Goal: Task Accomplishment & Management: Complete application form

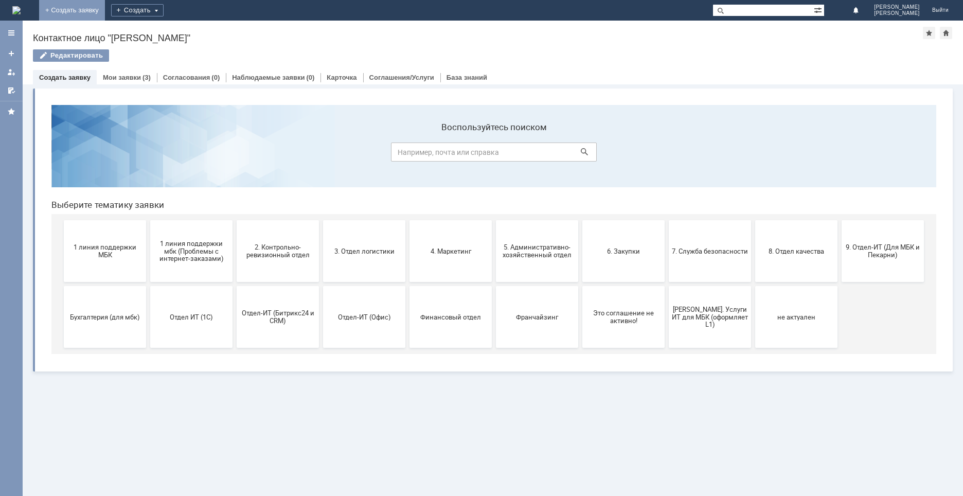
click at [105, 12] on link "+ Создать заявку" at bounding box center [72, 10] width 66 height 21
click at [111, 314] on span "Бухгалтерия (для мбк)" at bounding box center [105, 317] width 76 height 8
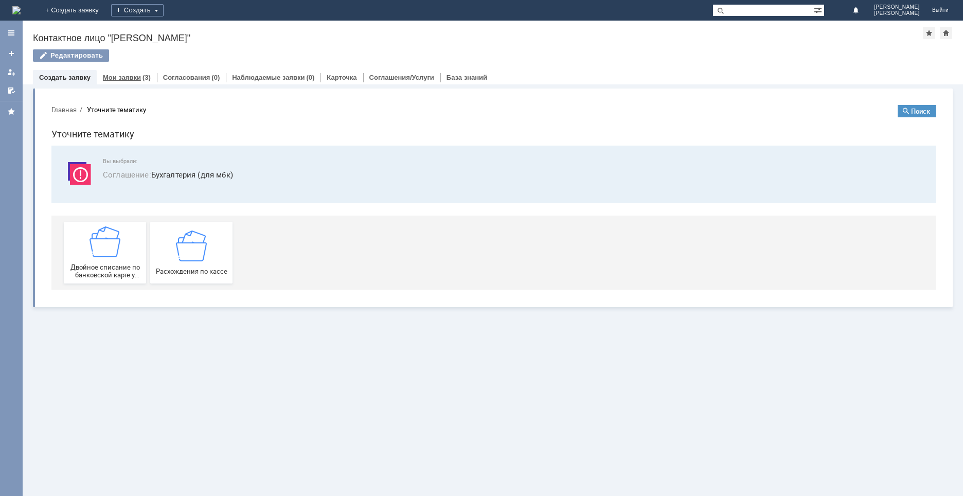
click at [118, 79] on link "Мои заявки" at bounding box center [122, 78] width 38 height 8
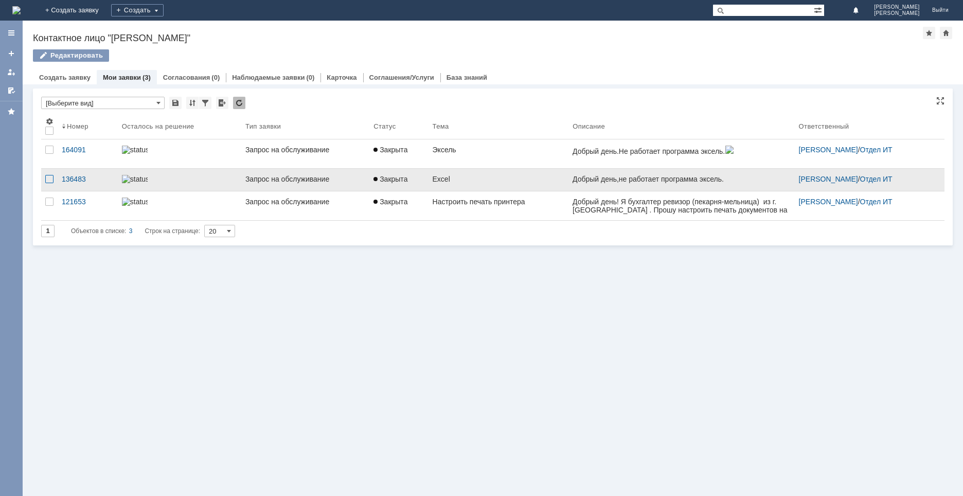
click at [51, 177] on div at bounding box center [49, 179] width 8 height 8
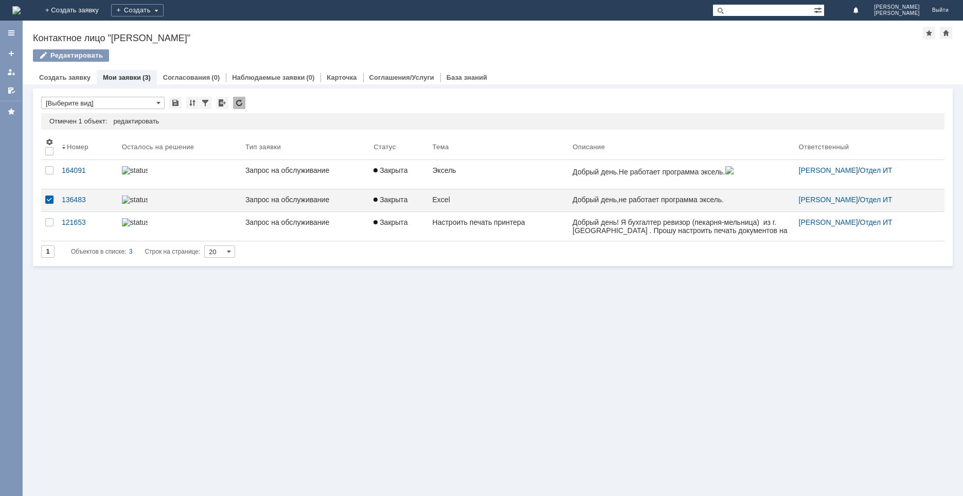
click at [524, 377] on div "Витрина услуг Связанные объекты * [Выберите вид] Результаты поиска: Отмечен 1 о…" at bounding box center [493, 289] width 940 height 411
click at [164, 12] on div "Создать" at bounding box center [137, 10] width 52 height 12
click at [191, 30] on link "Заявка" at bounding box center [152, 31] width 78 height 12
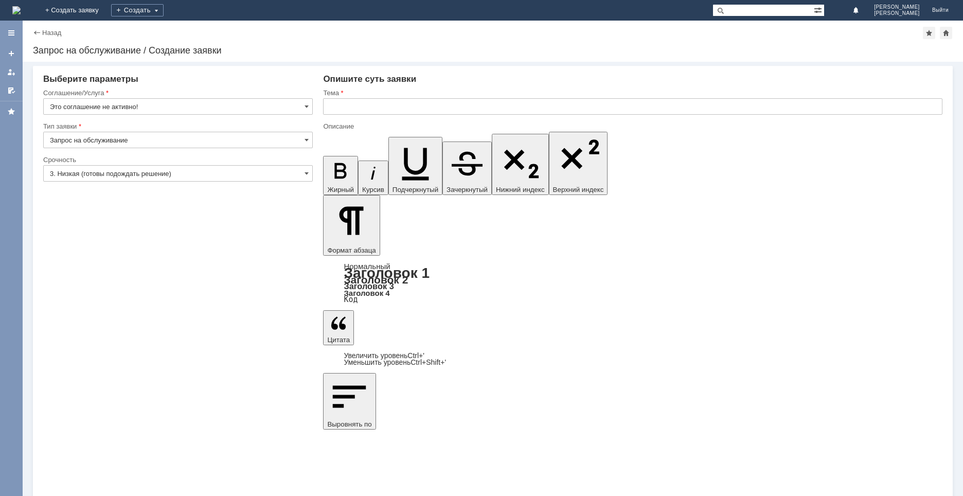
click at [36, 34] on div "Назад" at bounding box center [47, 33] width 28 height 8
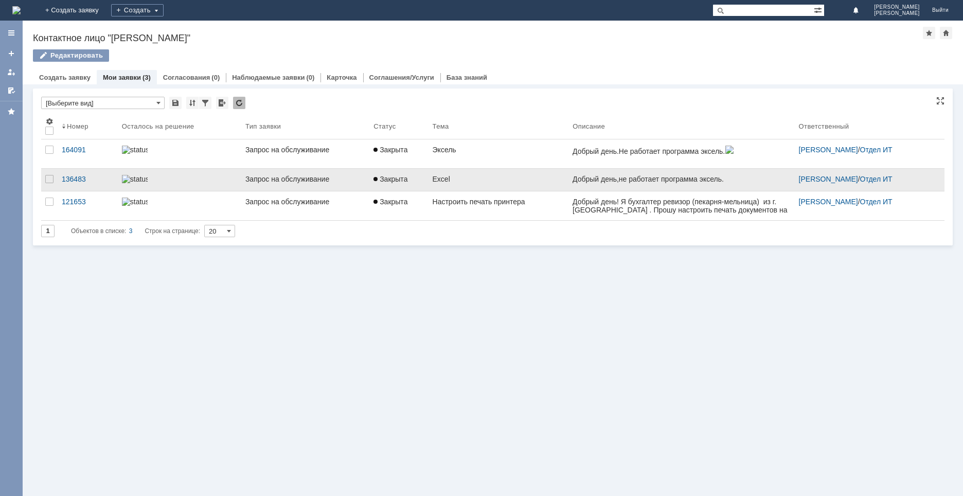
click at [297, 172] on link "Запрос на обслуживание" at bounding box center [305, 180] width 128 height 22
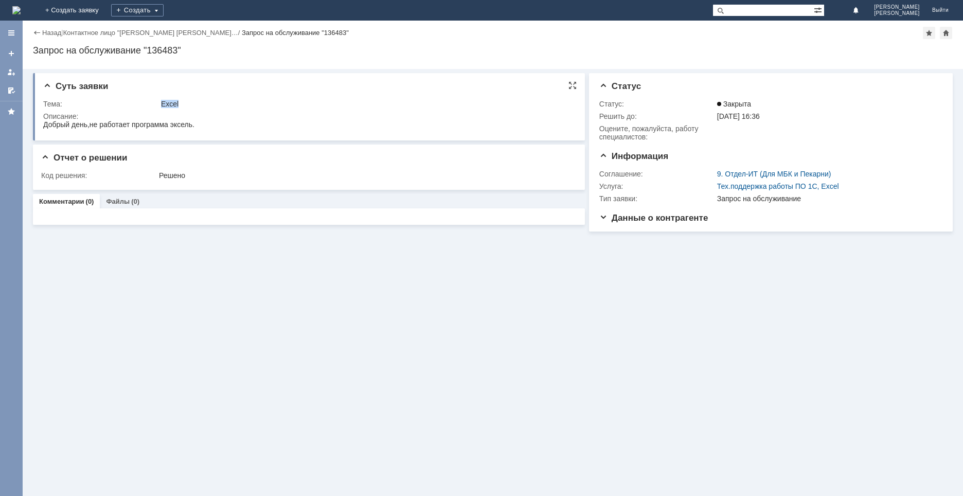
drag, startPoint x: 182, startPoint y: 101, endPoint x: 159, endPoint y: 98, distance: 22.8
click at [159, 98] on td "Excel" at bounding box center [365, 104] width 412 height 12
copy div "Excel"
click at [105, 11] on link "+ Создать заявку" at bounding box center [72, 10] width 66 height 21
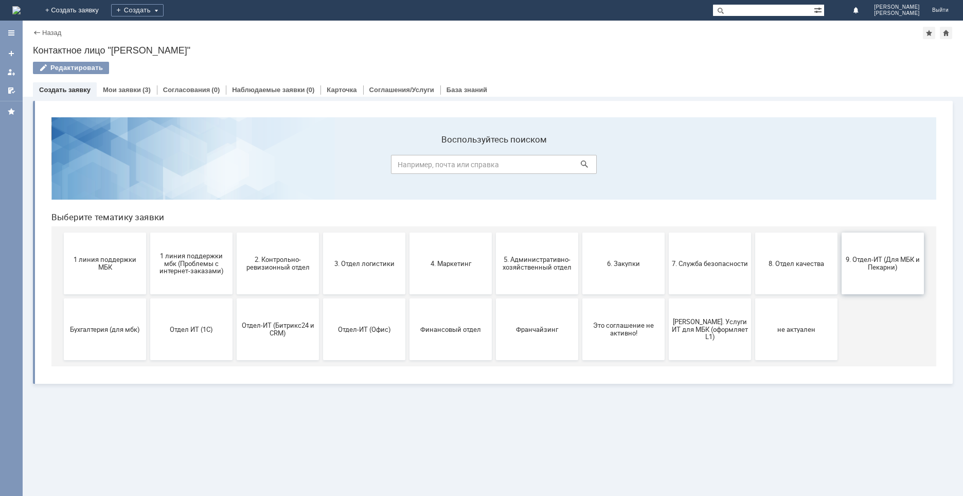
click at [889, 260] on span "9. Отдел-ИТ (Для МБК и Пекарни)" at bounding box center [882, 263] width 76 height 15
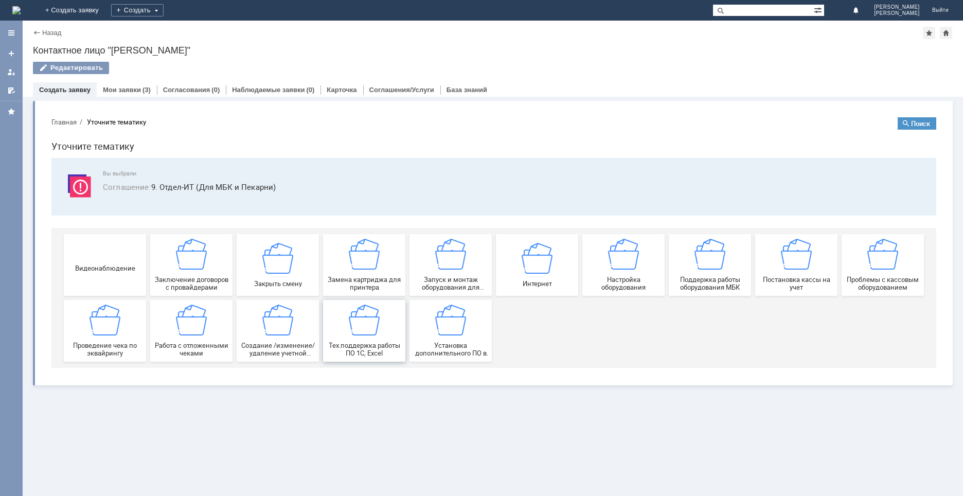
click at [365, 323] on img at bounding box center [364, 319] width 31 height 31
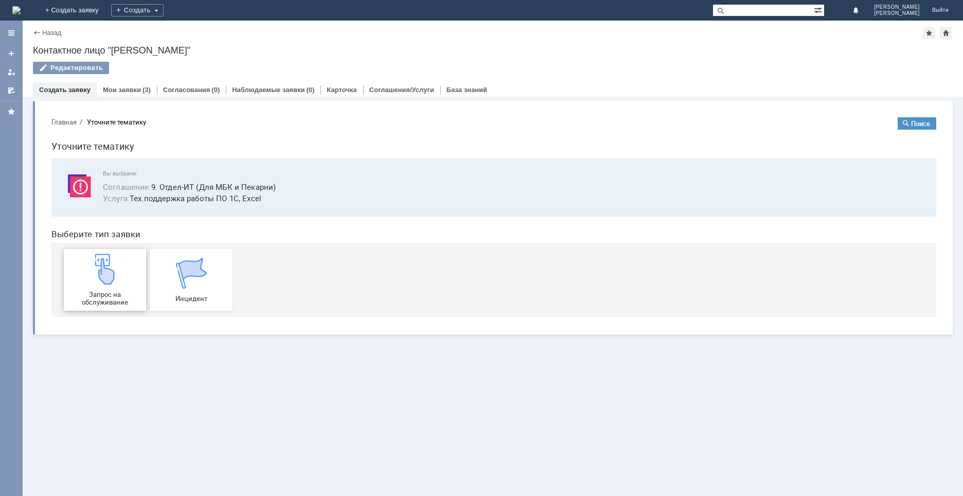
click at [103, 278] on img at bounding box center [104, 268] width 31 height 31
click at [125, 90] on link "Мои заявки" at bounding box center [122, 90] width 38 height 8
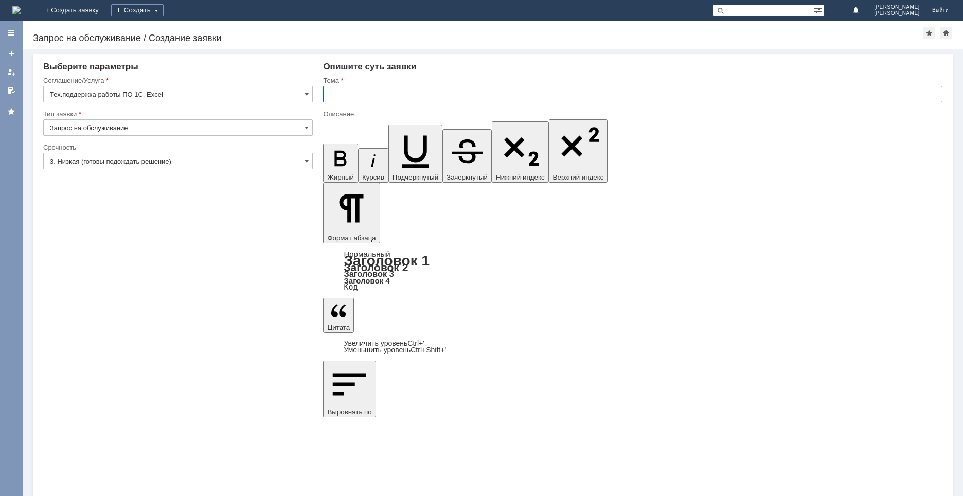
click at [352, 96] on input "text" at bounding box center [632, 94] width 619 height 16
type input "Excel"
click at [184, 159] on input "3. Низкая (готовы подождать решение)" at bounding box center [177, 161] width 269 height 16
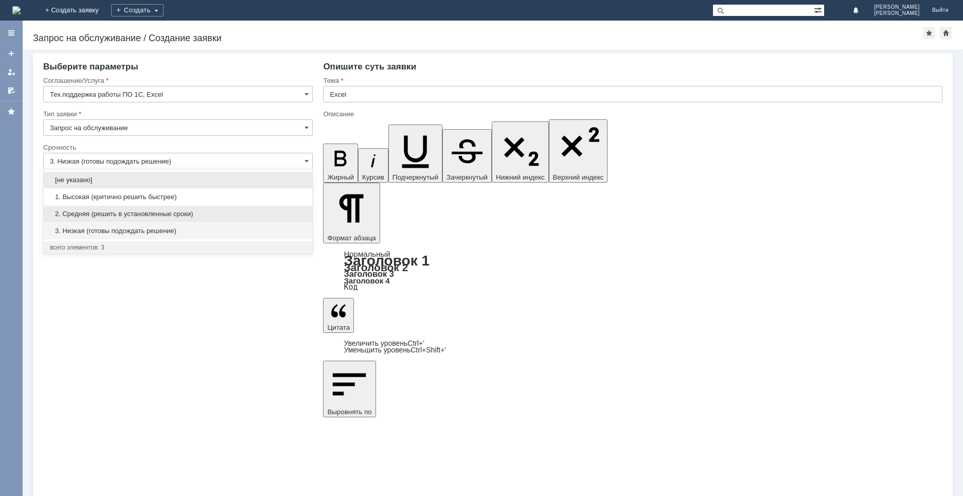
click at [93, 211] on span "2. Средняя (решить в установленные сроки)" at bounding box center [178, 214] width 256 height 8
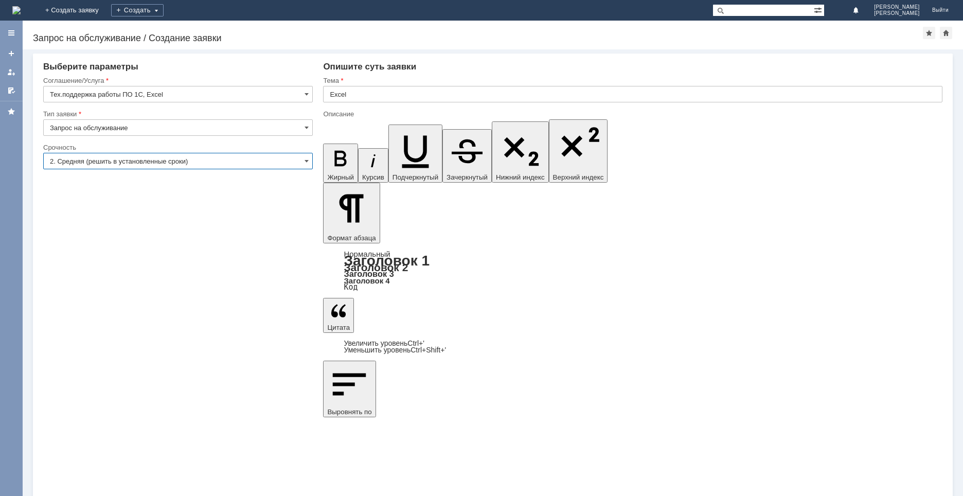
click at [215, 163] on input "2. Средняя (решить в установленные сроки)" at bounding box center [177, 161] width 269 height 16
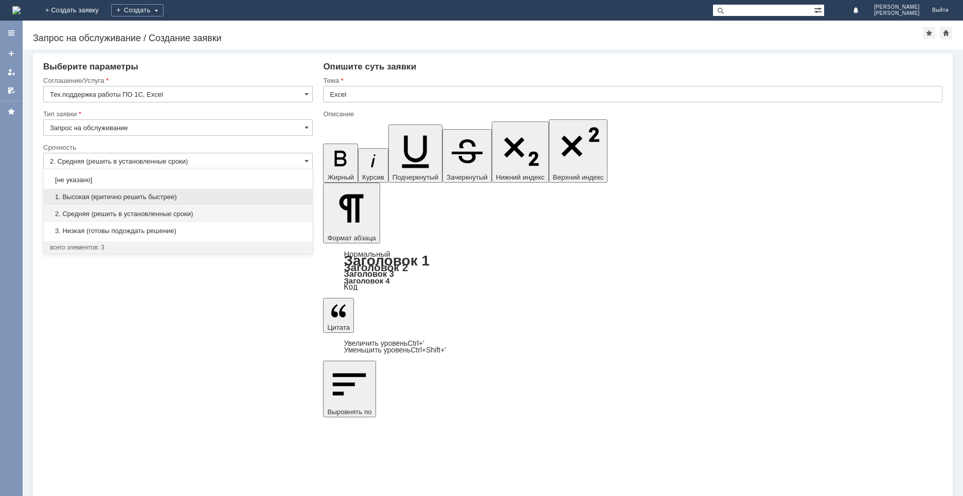
click at [94, 197] on span "1. Высокая (критично решить быстрее)" at bounding box center [178, 197] width 256 height 8
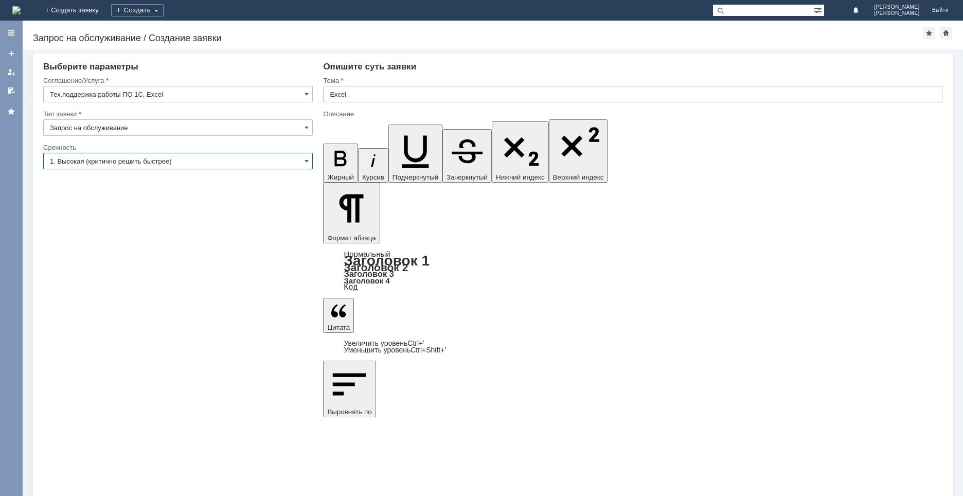
type input "1. Высокая (критично решить быстрее)"
